Goal: Transaction & Acquisition: Purchase product/service

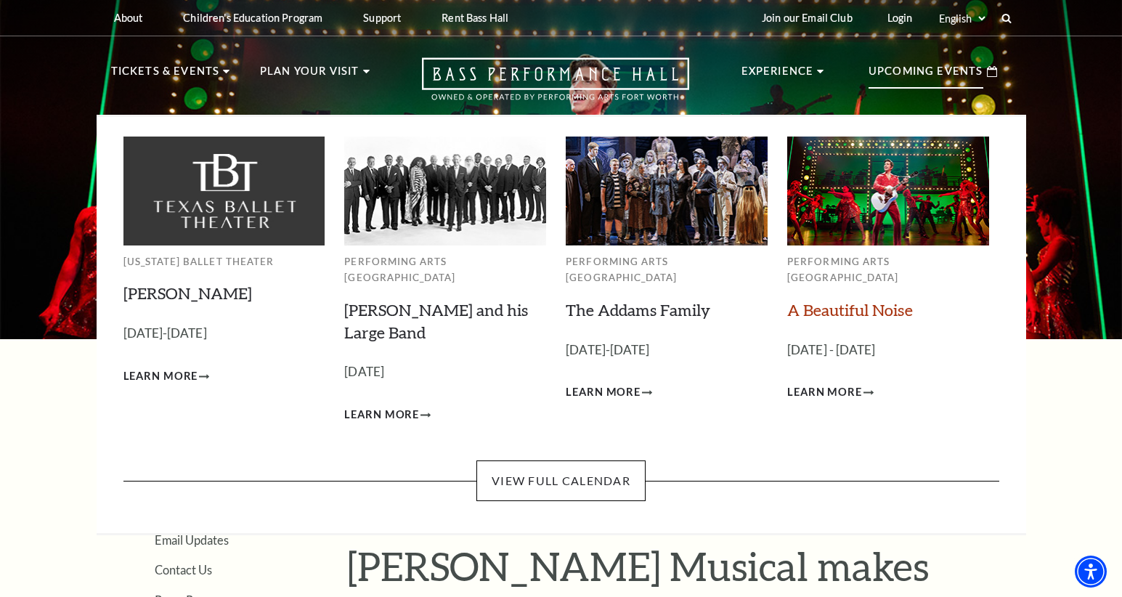
click at [834, 300] on link "A Beautiful Noise" at bounding box center [850, 310] width 126 height 20
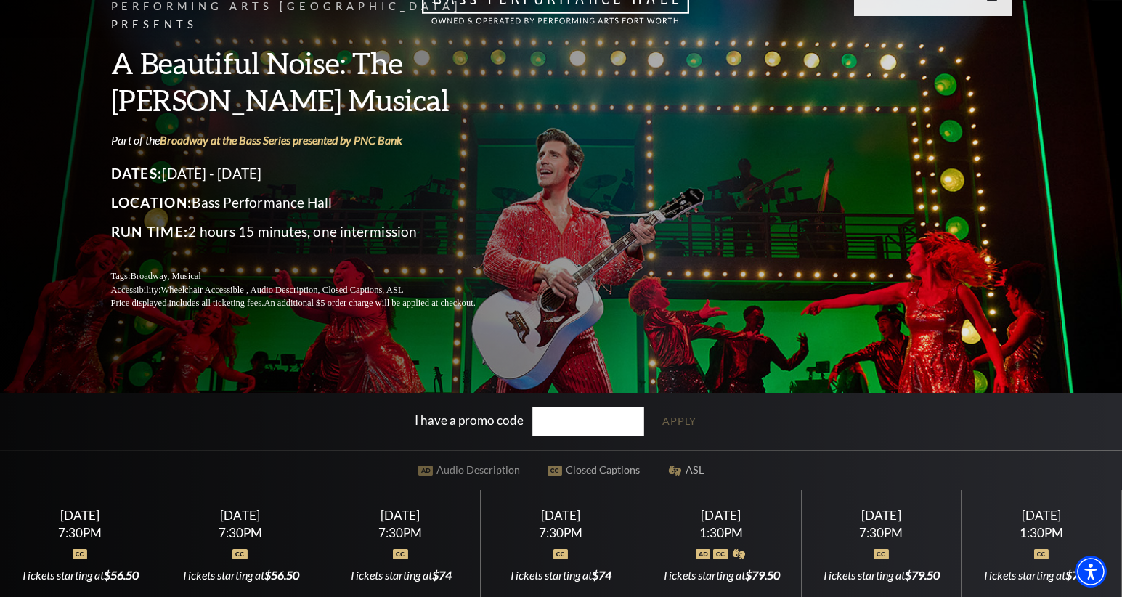
scroll to position [218, 0]
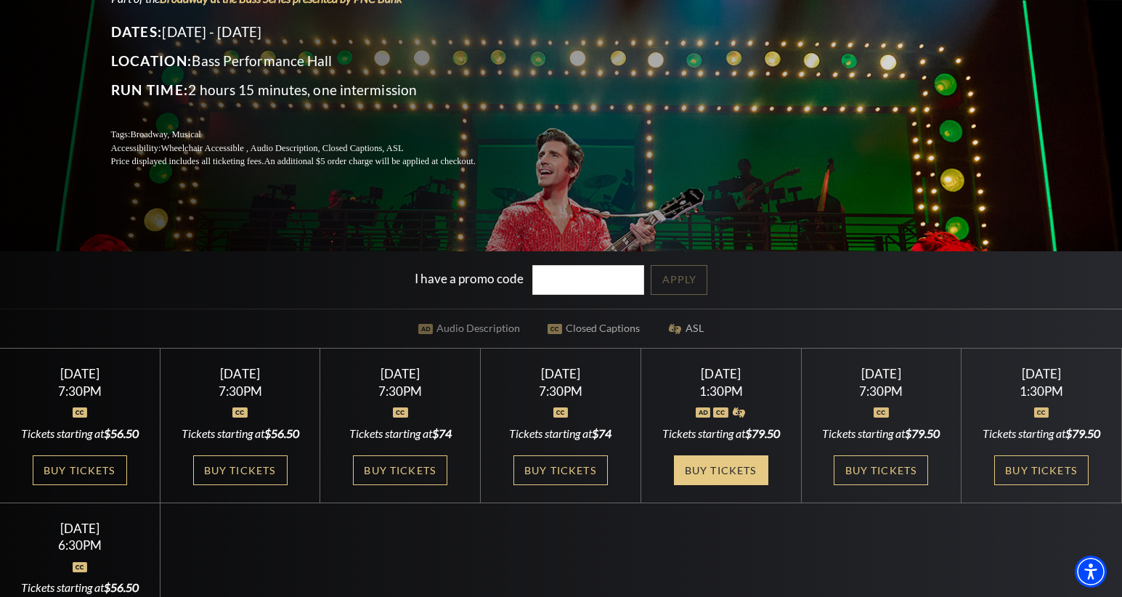
click at [742, 473] on link "Buy Tickets" at bounding box center [721, 470] width 94 height 30
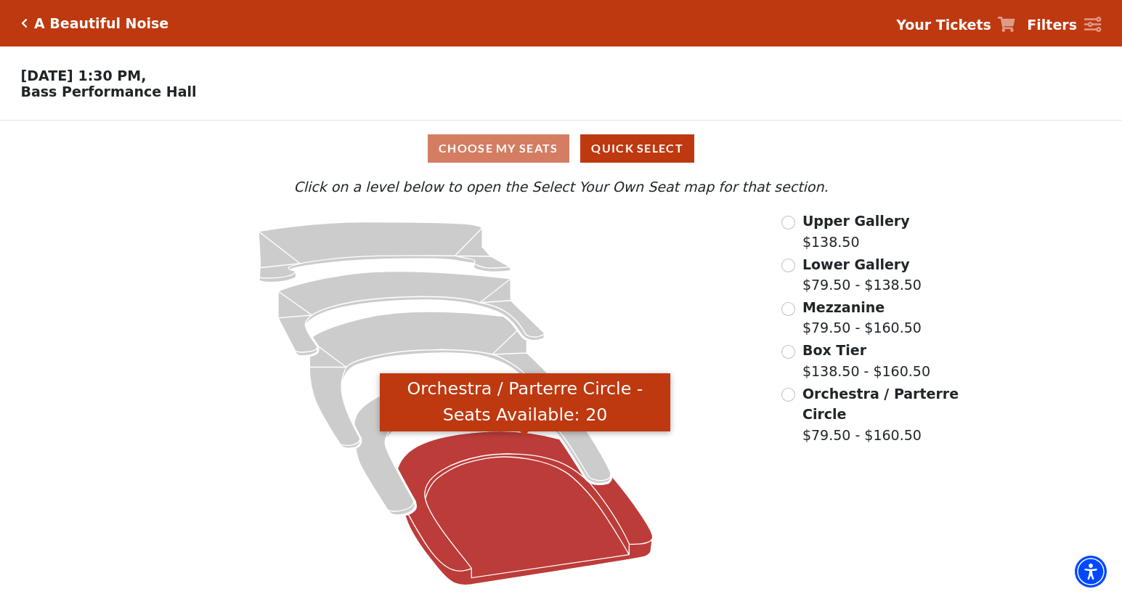
click at [506, 513] on icon "Orchestra / Parterre Circle - Seats Available: 20" at bounding box center [525, 508] width 255 height 154
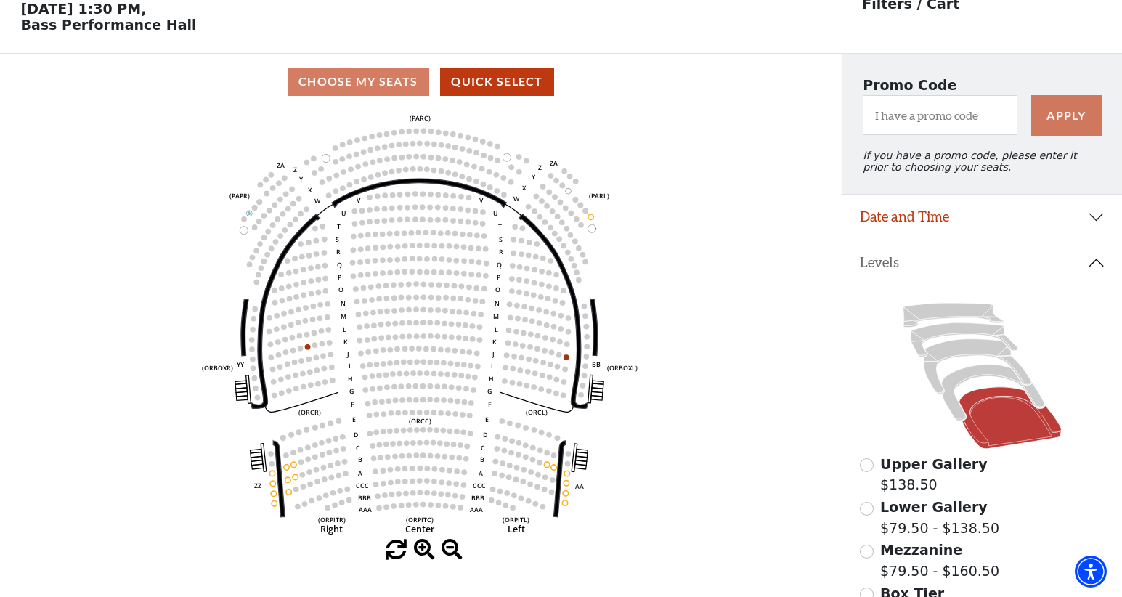
scroll to position [68, 0]
